Goal: Task Accomplishment & Management: Use online tool/utility

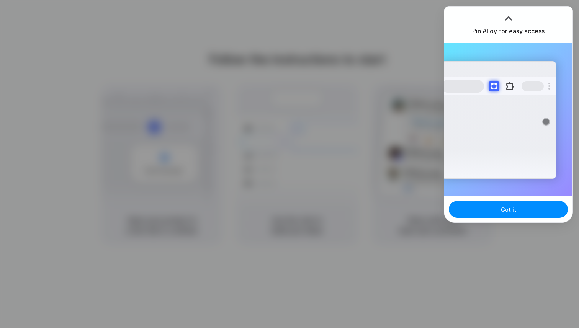
click at [509, 19] on div at bounding box center [508, 18] width 11 height 11
click at [507, 13] on div at bounding box center [508, 18] width 11 height 11
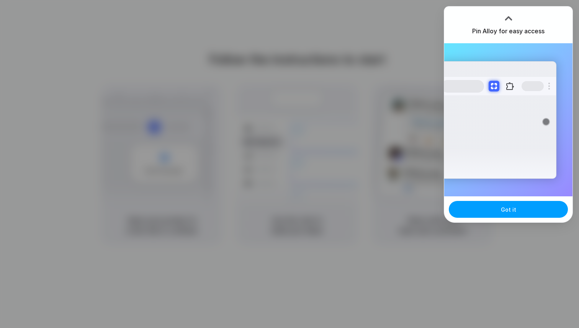
click at [496, 205] on button "Got it" at bounding box center [508, 209] width 119 height 17
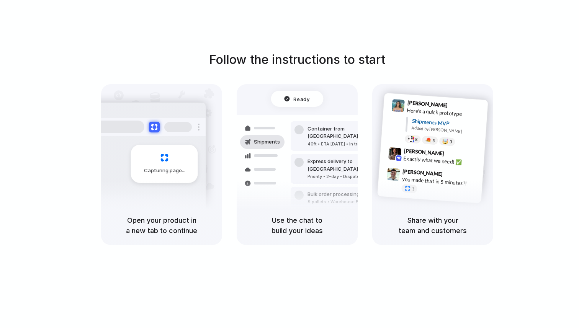
drag, startPoint x: 132, startPoint y: 219, endPoint x: 187, endPoint y: 230, distance: 55.9
click at [186, 229] on h5 "Open your product in a new tab to continue" at bounding box center [161, 225] width 103 height 21
click at [196, 258] on div "Follow the instructions to start Capturing page Open your product in a new tab …" at bounding box center [297, 171] width 594 height 343
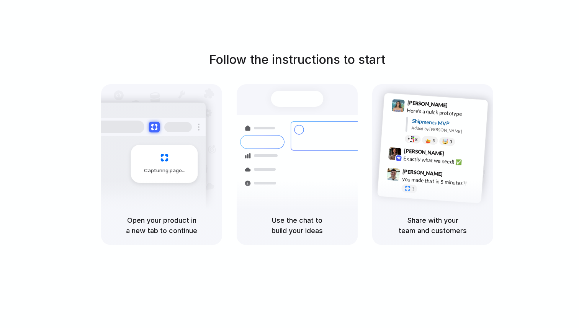
click at [289, 164] on div at bounding box center [289, 164] width 0 height 0
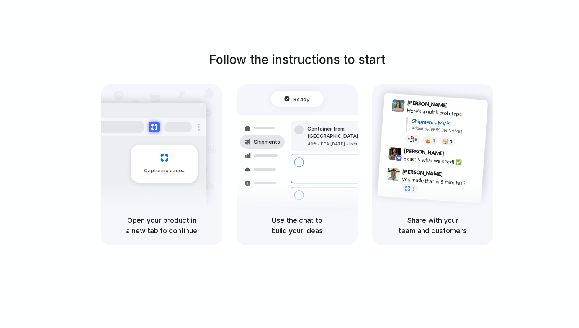
click at [289, 164] on div at bounding box center [289, 164] width 0 height 0
click at [418, 45] on div "Follow the instructions to start Capturing page Open your product in a new tab …" at bounding box center [297, 171] width 594 height 343
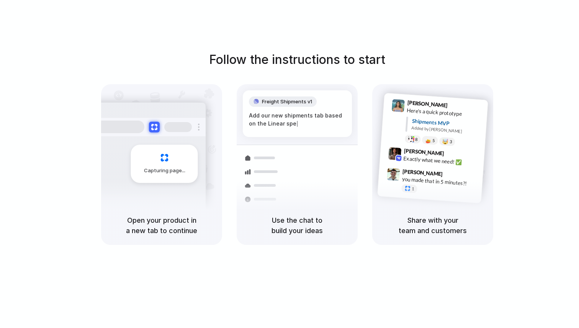
click at [437, 52] on div "Follow the instructions to start Capturing page Open your product in a new tab …" at bounding box center [297, 148] width 579 height 195
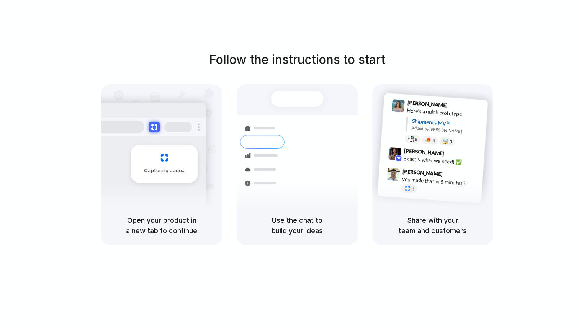
click at [289, 164] on div at bounding box center [289, 164] width 0 height 0
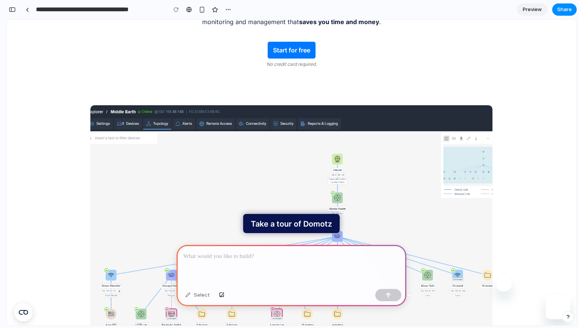
scroll to position [160, 0]
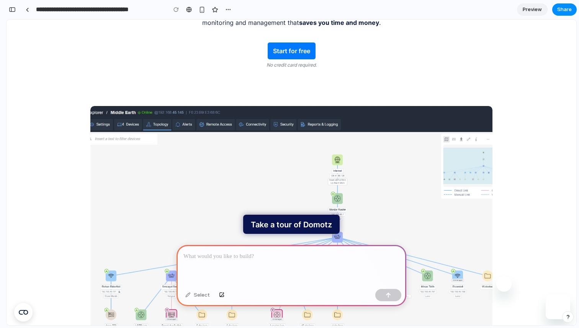
click at [257, 266] on div at bounding box center [292, 265] width 230 height 41
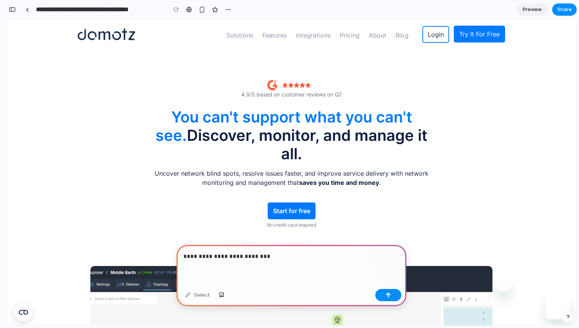
click at [259, 256] on p "**********" at bounding box center [291, 256] width 216 height 9
click at [293, 203] on link "Start for free" at bounding box center [292, 211] width 48 height 17
click at [291, 226] on section "4.9/5 based on customer reviews on G2 You can't support what you can't see. Dis…" at bounding box center [292, 157] width 570 height 217
click at [478, 34] on link "Try It For Free" at bounding box center [479, 34] width 51 height 17
click at [439, 39] on link "Login" at bounding box center [435, 34] width 27 height 17
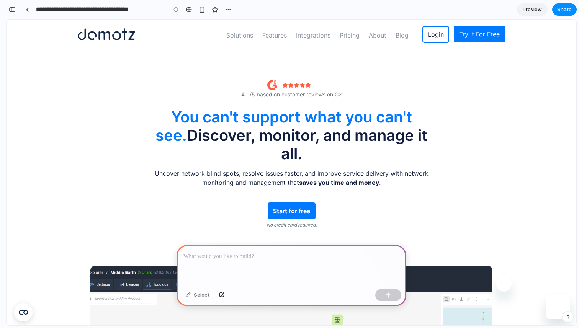
click at [433, 95] on div "4.9/5 based on customer reviews on G2 You can't support what you can't see. Dis…" at bounding box center [291, 157] width 291 height 162
click at [267, 260] on p at bounding box center [291, 256] width 216 height 9
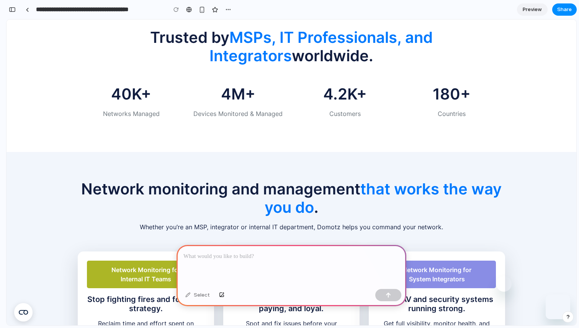
scroll to position [535, 0]
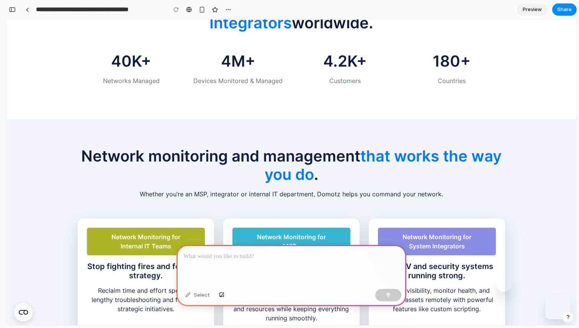
click at [287, 156] on span "that works the way you do" at bounding box center [383, 165] width 237 height 40
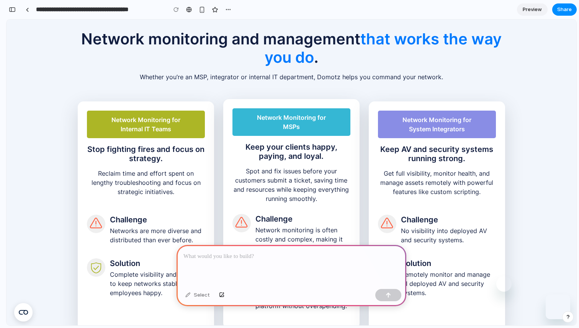
click at [286, 167] on p "Spot and fix issues before your customers submit a ticket, saving time and reso…" at bounding box center [291, 187] width 118 height 41
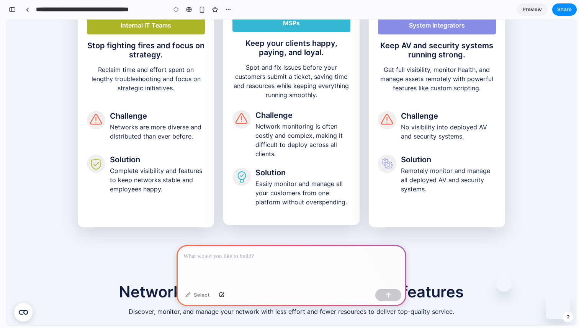
click at [276, 168] on h5 "Solution" at bounding box center [302, 172] width 95 height 9
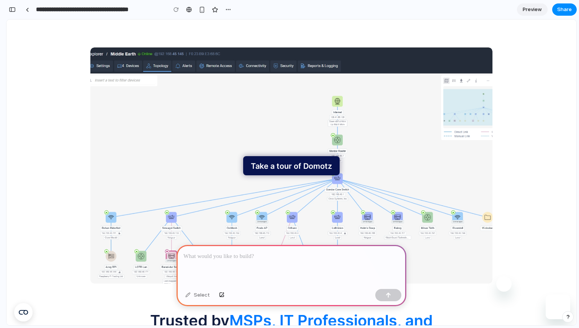
scroll to position [0, 0]
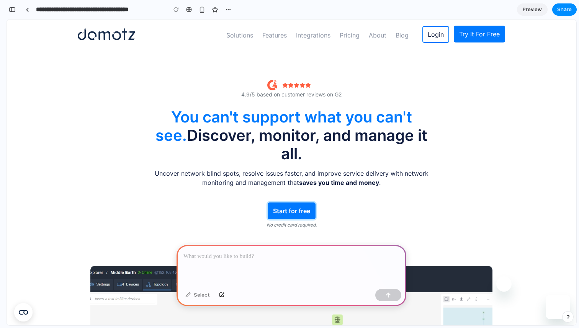
click at [287, 203] on link "Start for free" at bounding box center [292, 211] width 48 height 17
click at [268, 254] on p at bounding box center [291, 256] width 216 height 9
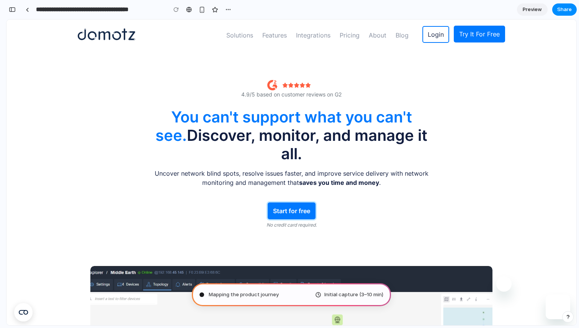
click at [301, 203] on link "Start for free" at bounding box center [292, 211] width 48 height 17
click at [288, 222] on p "No credit card required." at bounding box center [291, 225] width 50 height 7
click at [262, 290] on div "Mapping the product journey .. Initial capture (3–10 min)" at bounding box center [291, 294] width 199 height 23
click at [260, 304] on div "Mapping the product journey Initial capture (3–10 min)" at bounding box center [291, 294] width 199 height 23
click at [281, 300] on div "Mapping the product journey . Initial capture (3–10 min)" at bounding box center [291, 294] width 199 height 23
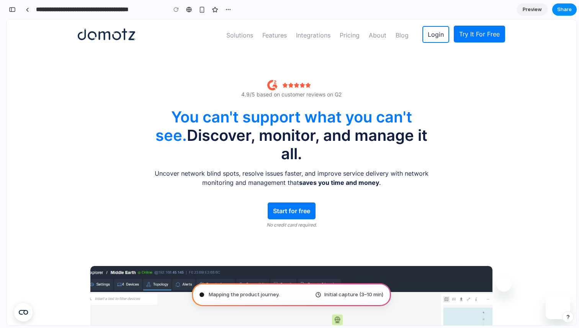
click at [266, 295] on span "Mapping the product journey ." at bounding box center [244, 295] width 71 height 8
type input "**********"
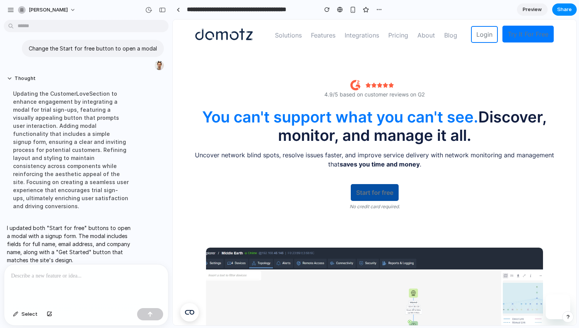
scroll to position [18, 0]
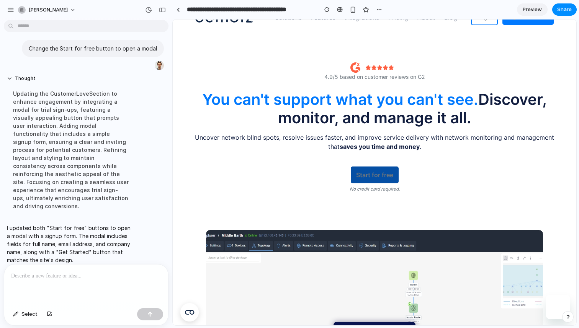
click at [387, 180] on link "Start for free" at bounding box center [375, 175] width 48 height 17
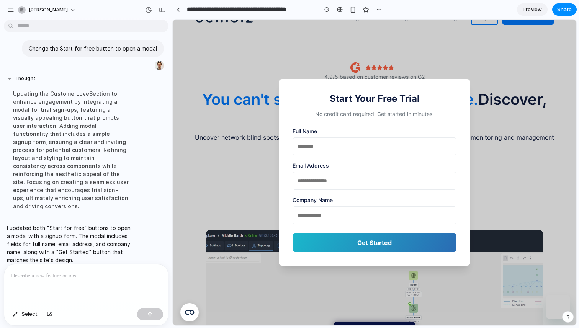
click at [336, 149] on input "text" at bounding box center [375, 146] width 164 height 18
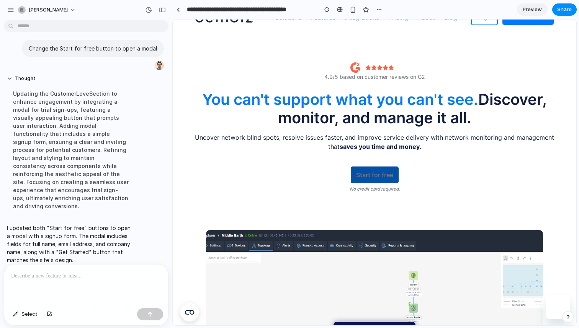
click at [374, 173] on link "Start for free" at bounding box center [375, 175] width 48 height 17
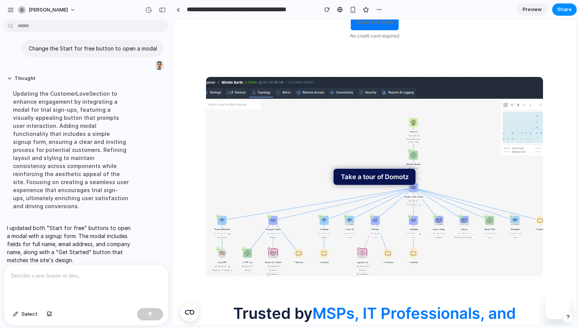
scroll to position [0, 0]
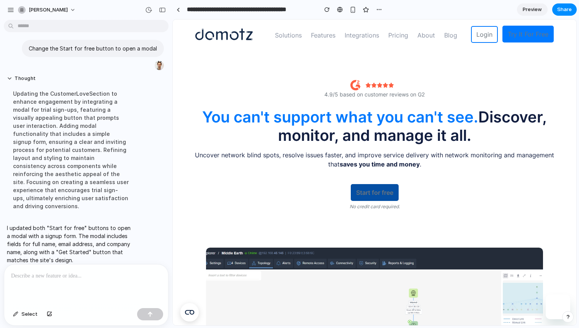
click at [356, 189] on link "Start for free" at bounding box center [375, 192] width 48 height 17
click at [86, 290] on div at bounding box center [86, 285] width 164 height 41
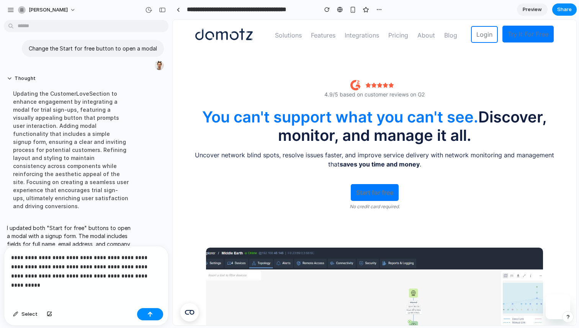
scroll to position [77, 0]
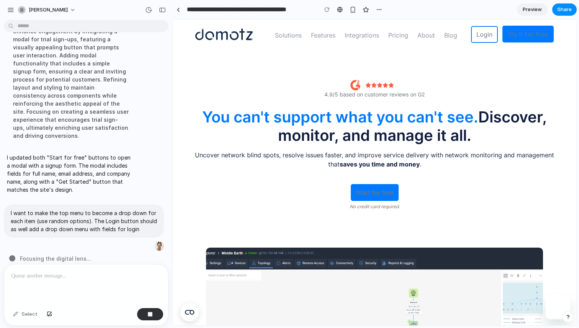
click at [458, 11] on section "**********" at bounding box center [374, 9] width 404 height 19
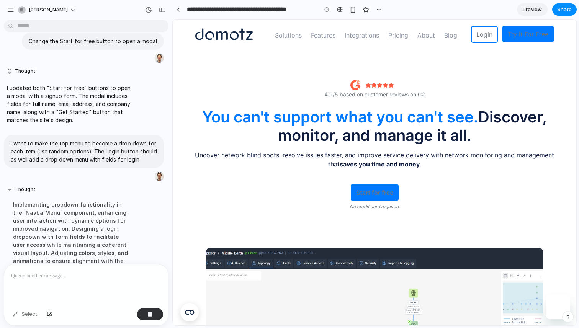
scroll to position [84, 0]
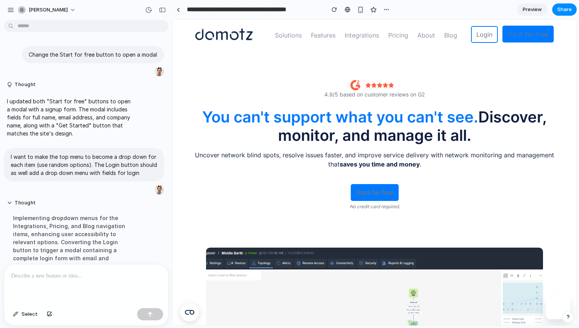
scroll to position [10, 0]
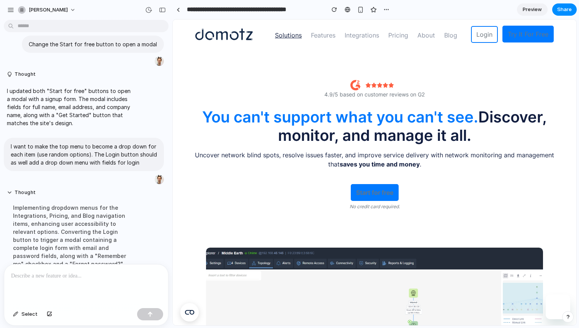
click at [286, 33] on link "Solutions" at bounding box center [288, 35] width 36 height 15
click at [326, 36] on link "Features" at bounding box center [323, 35] width 34 height 15
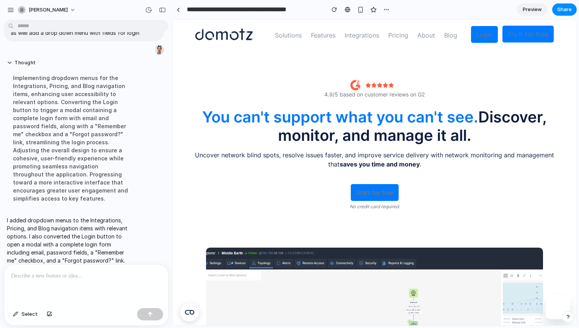
click at [486, 34] on link "Login" at bounding box center [484, 34] width 27 height 17
click at [489, 35] on link "Login" at bounding box center [484, 34] width 27 height 17
click at [432, 36] on link "About" at bounding box center [426, 35] width 27 height 15
click at [398, 32] on link "Pricing" at bounding box center [398, 35] width 29 height 15
click at [367, 33] on link "Integrations" at bounding box center [362, 35] width 44 height 15
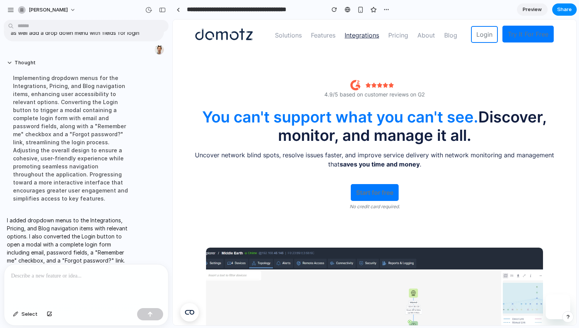
click at [359, 36] on link "Integrations" at bounding box center [362, 35] width 44 height 15
click at [359, 70] on section "4.9/5 based on customer reviews on G2 You can't support what you can't see. Dis…" at bounding box center [375, 148] width 404 height 199
click at [361, 32] on link "Integrations" at bounding box center [362, 35] width 44 height 15
click at [358, 35] on link "Integrations" at bounding box center [362, 35] width 44 height 15
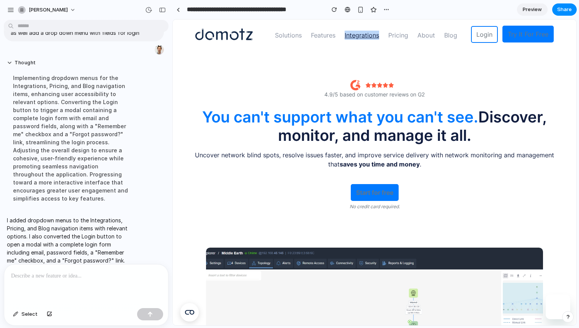
click at [358, 35] on link "Integrations" at bounding box center [362, 35] width 44 height 15
click at [363, 47] on nav "Try It For Free Solutions By Sector Retail Education Government Healthcare Hosp…" at bounding box center [375, 34] width 404 height 29
click at [118, 295] on div at bounding box center [86, 285] width 164 height 41
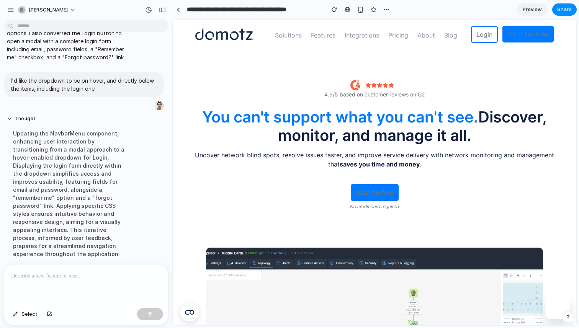
scroll to position [266, 0]
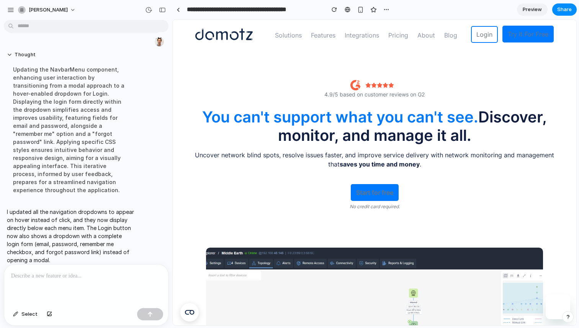
click at [575, 65] on section "4.9/5 based on customer reviews on G2 You can't support what you can't see. Dis…" at bounding box center [375, 148] width 404 height 199
